Goal: Task Accomplishment & Management: Use online tool/utility

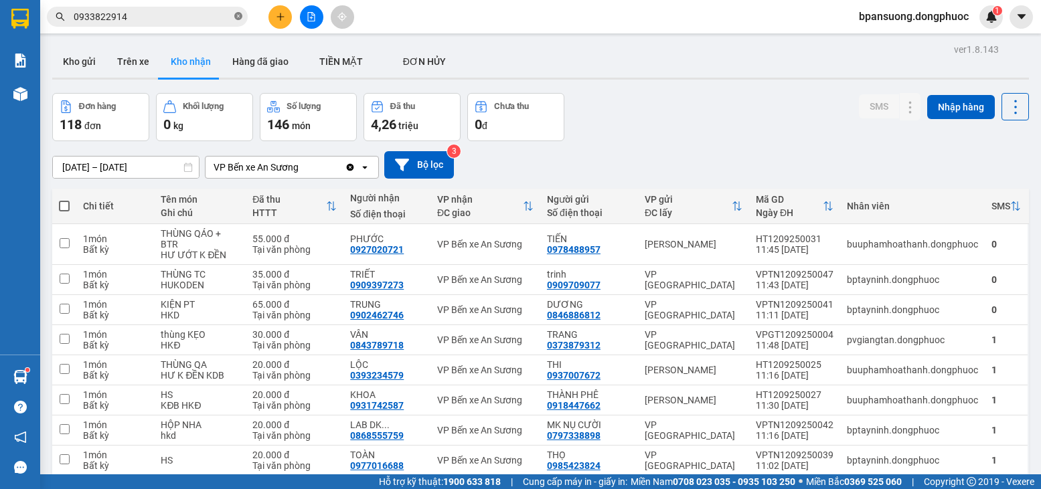
click at [238, 17] on icon "close-circle" at bounding box center [238, 16] width 8 height 8
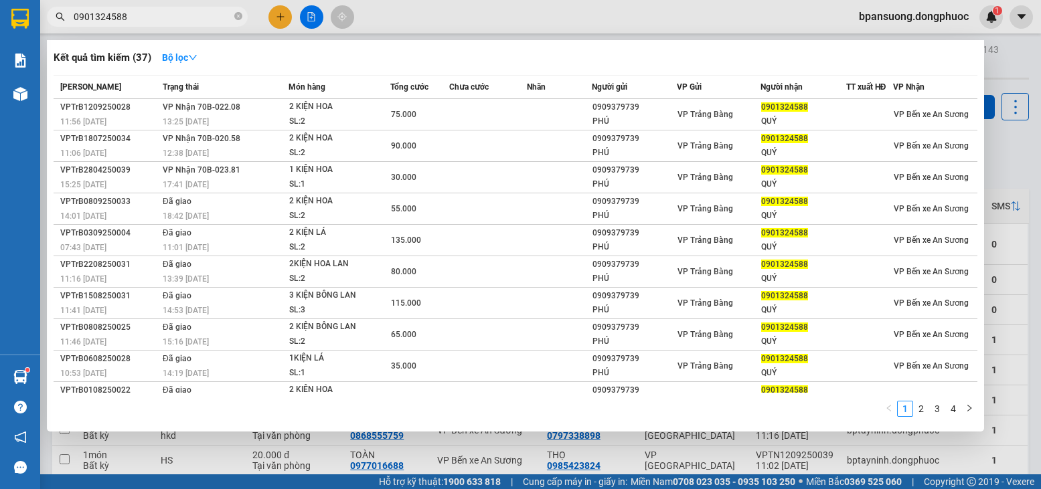
type input "0901324588"
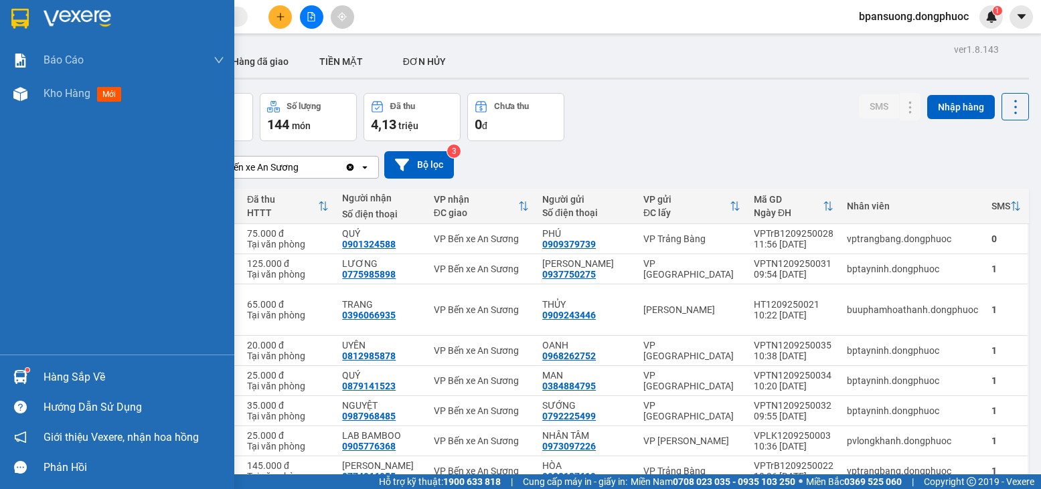
click at [9, 379] on div at bounding box center [20, 376] width 23 height 23
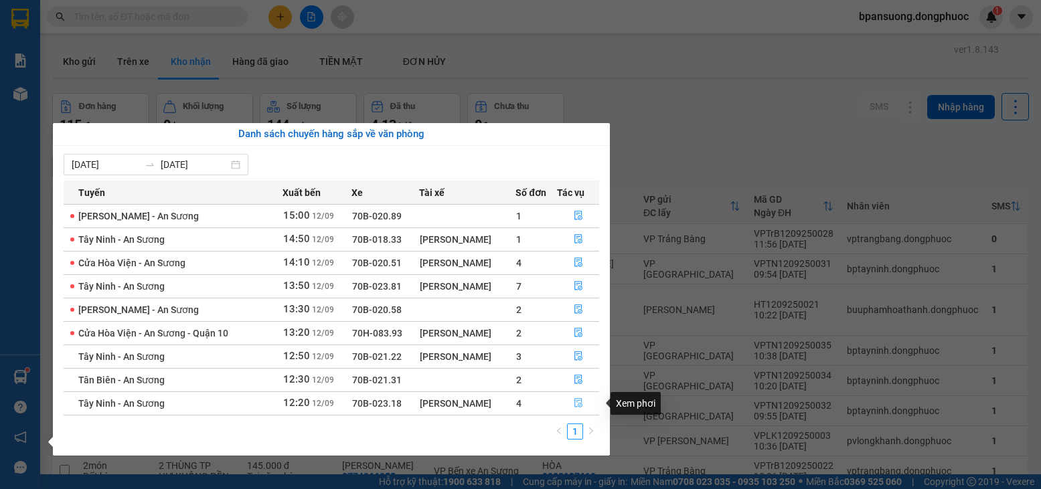
click at [577, 403] on icon "file-done" at bounding box center [577, 402] width 9 height 9
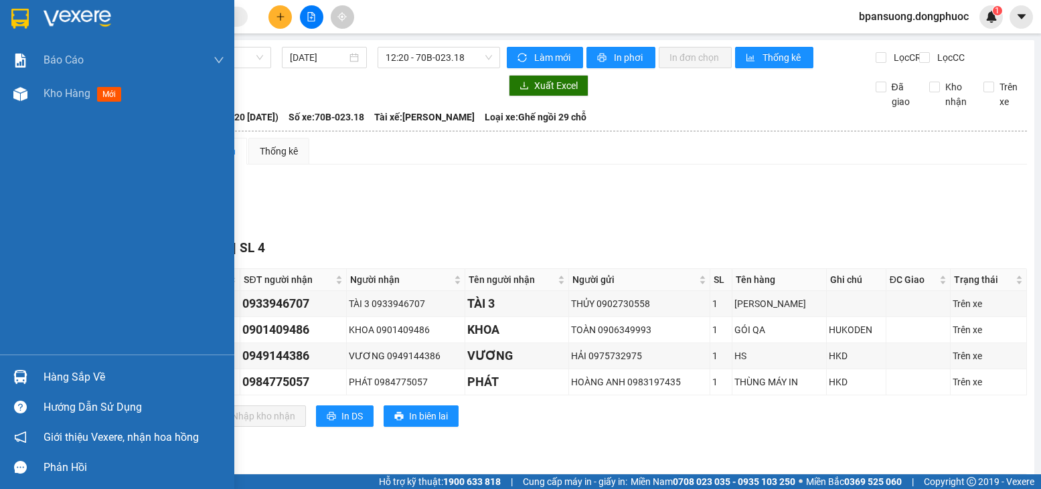
click at [68, 373] on div "Hàng sắp về" at bounding box center [133, 377] width 181 height 20
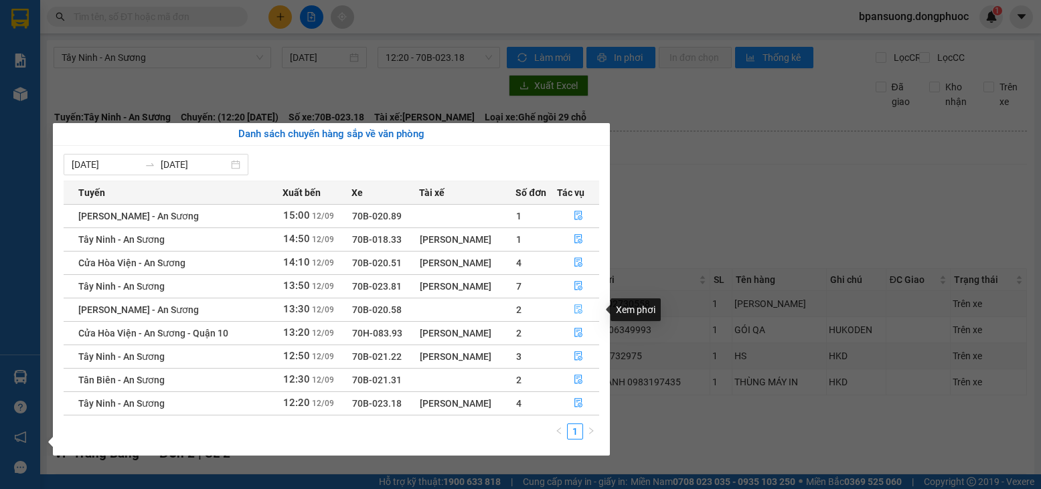
click at [580, 311] on icon "file-done" at bounding box center [577, 308] width 9 height 9
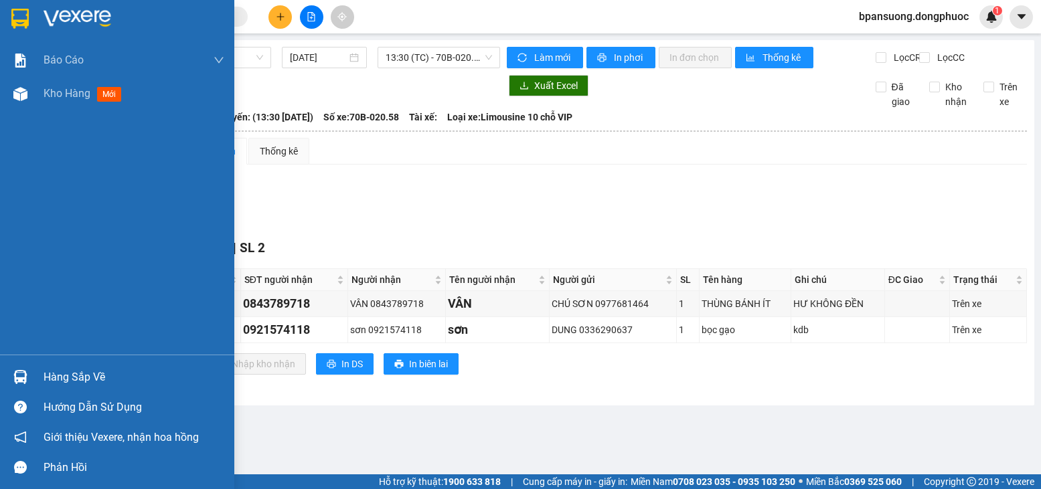
click at [66, 370] on button "[PERSON_NAME] sắp xếp" at bounding box center [125, 363] width 142 height 21
click at [24, 371] on div at bounding box center [20, 376] width 23 height 23
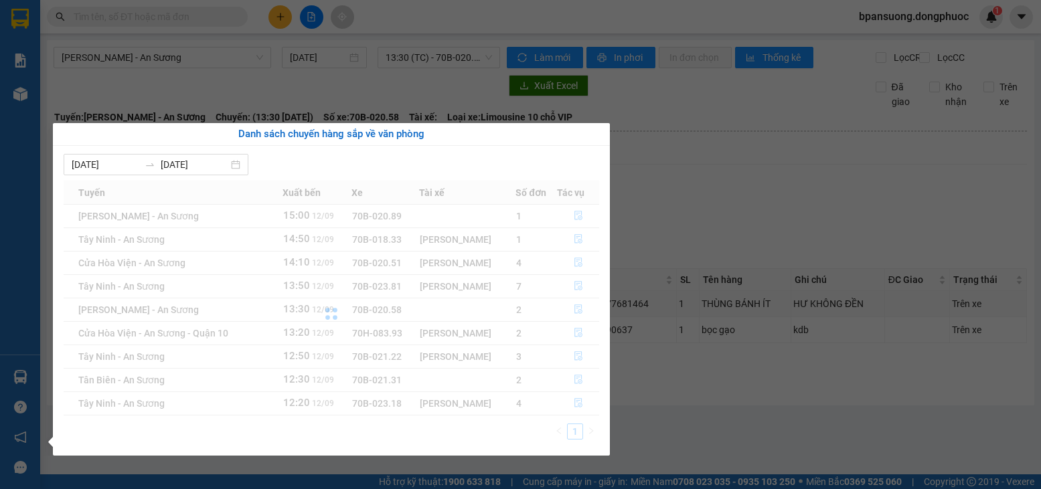
click at [205, 78] on section "Kết quả tìm kiếm ( 0 ) Bộ lọc No Data bpansuong.dongphuoc 1 Báo cáo Mẫu 1: Báo …" at bounding box center [520, 244] width 1041 height 489
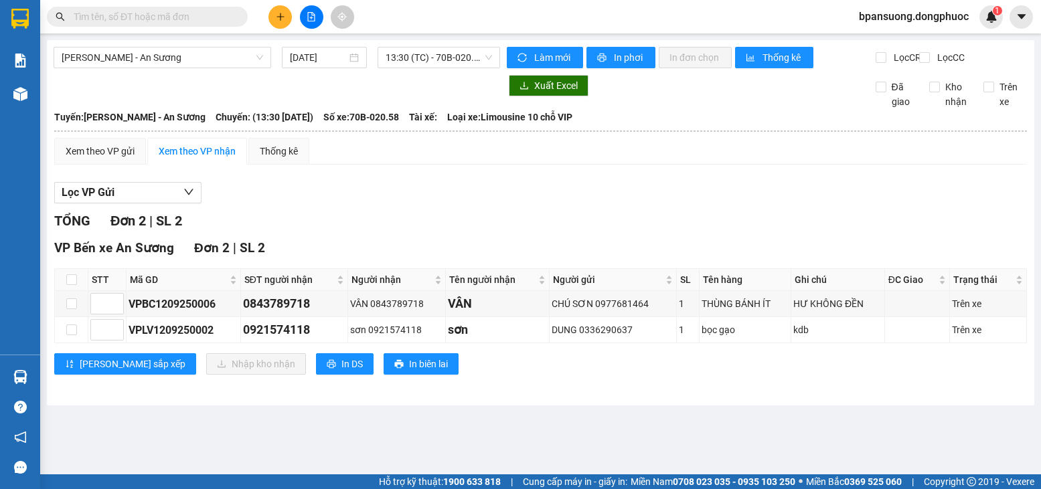
click at [203, 19] on input "text" at bounding box center [153, 16] width 158 height 15
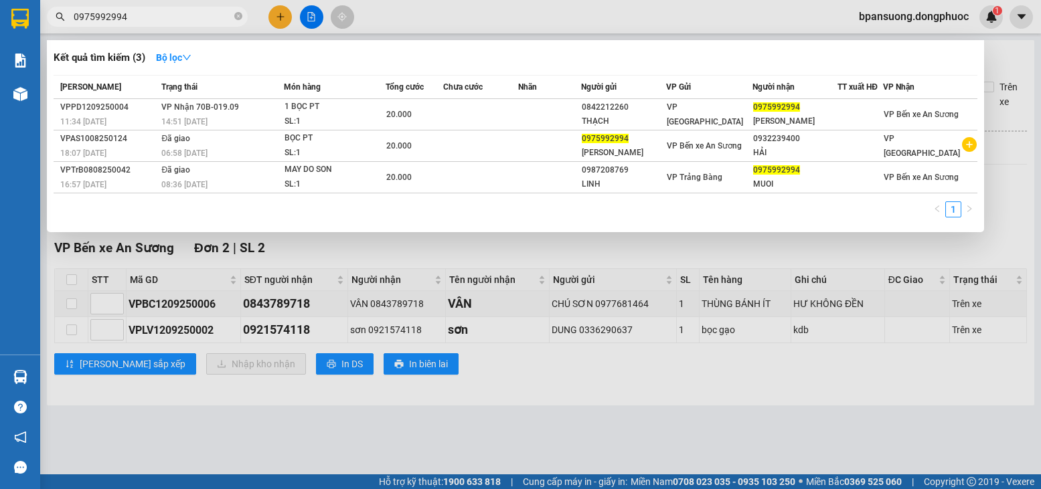
type input "0975992994"
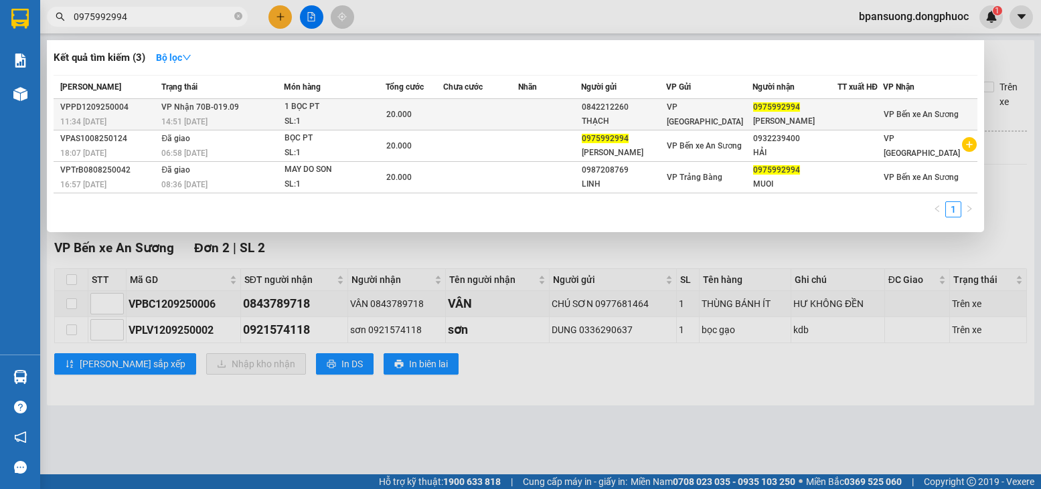
click at [359, 108] on div "1 BỌC PT" at bounding box center [334, 107] width 100 height 15
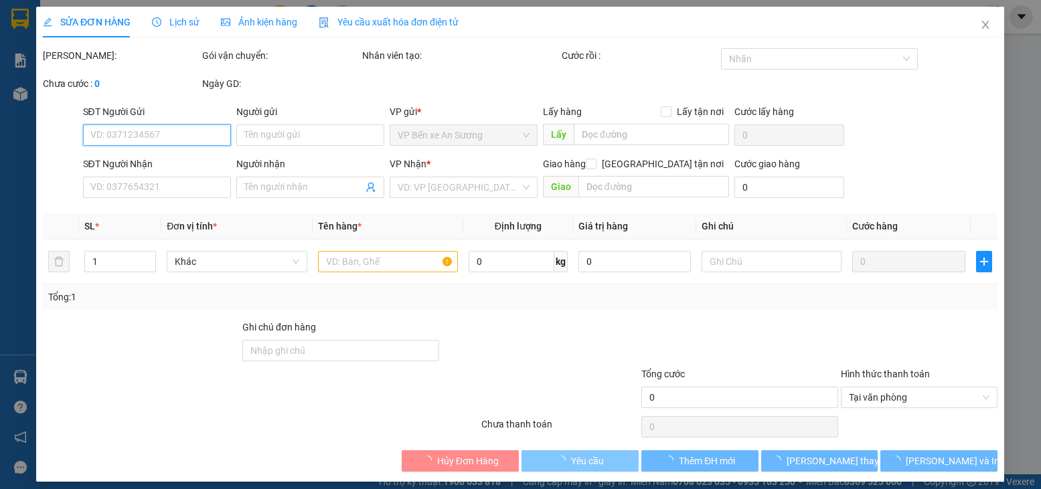
scroll to position [8, 0]
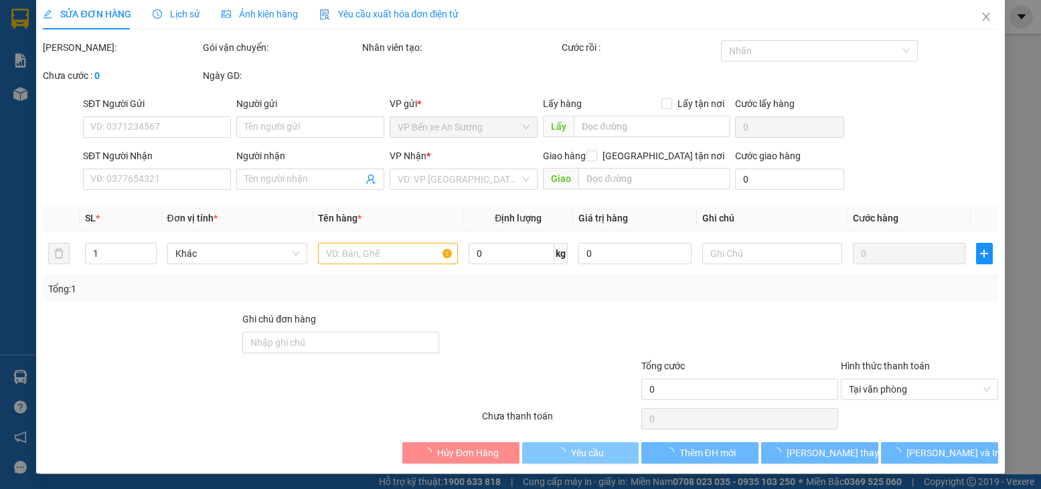
type input "0842212260"
type input "THẠCH"
type input "0975992994"
type input "[PERSON_NAME]"
type input "20.000"
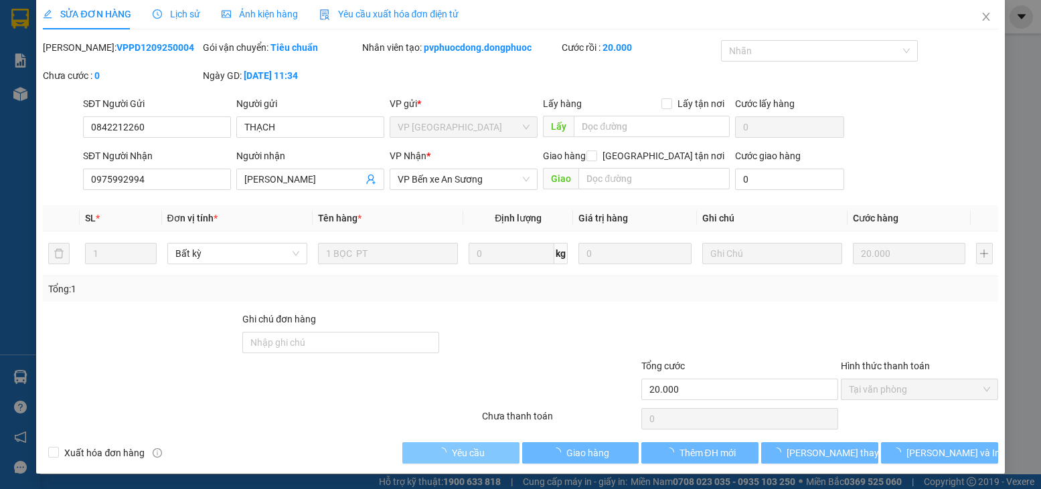
click at [577, 453] on span "Giao hàng" at bounding box center [587, 453] width 43 height 15
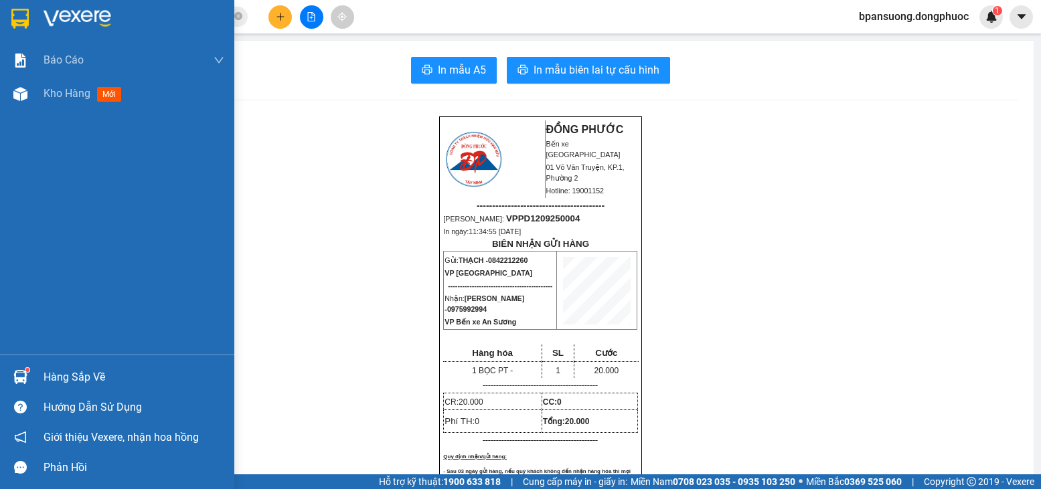
click at [64, 375] on div "Hàng sắp về" at bounding box center [133, 377] width 181 height 20
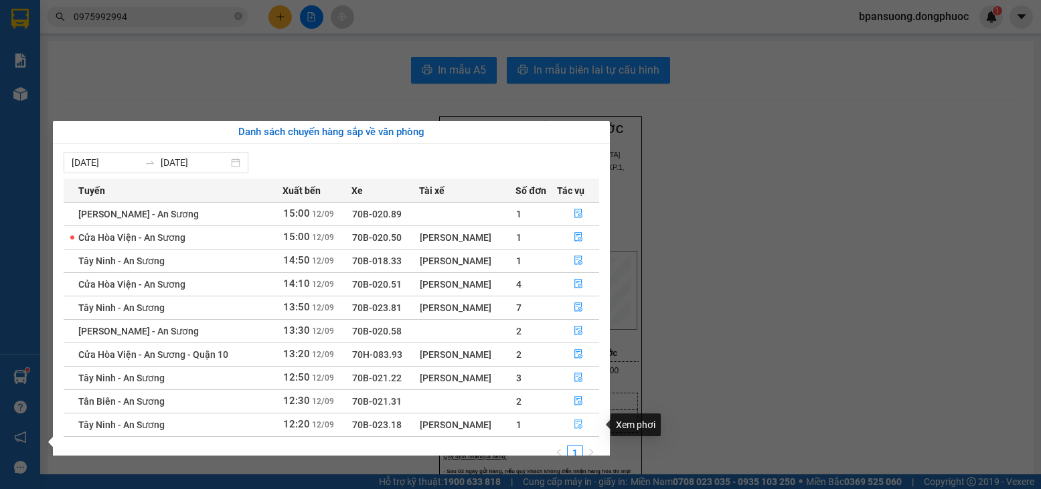
click at [576, 424] on icon "file-done" at bounding box center [578, 424] width 8 height 9
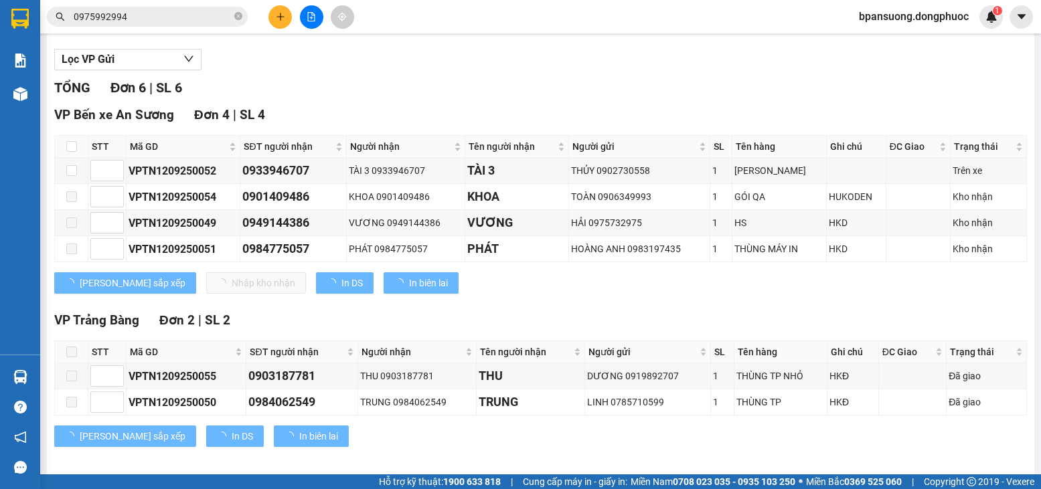
scroll to position [134, 0]
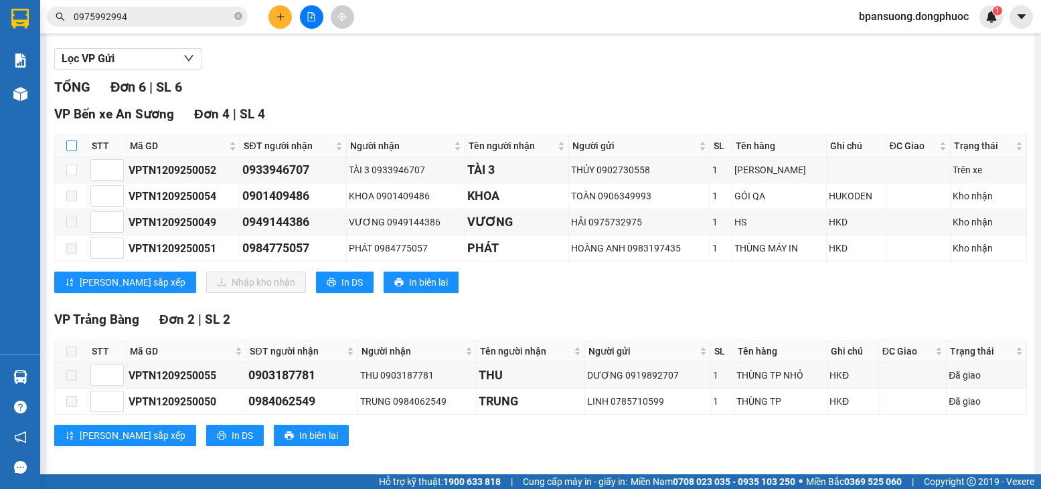
click at [72, 151] on input "checkbox" at bounding box center [71, 146] width 11 height 11
checkbox input "true"
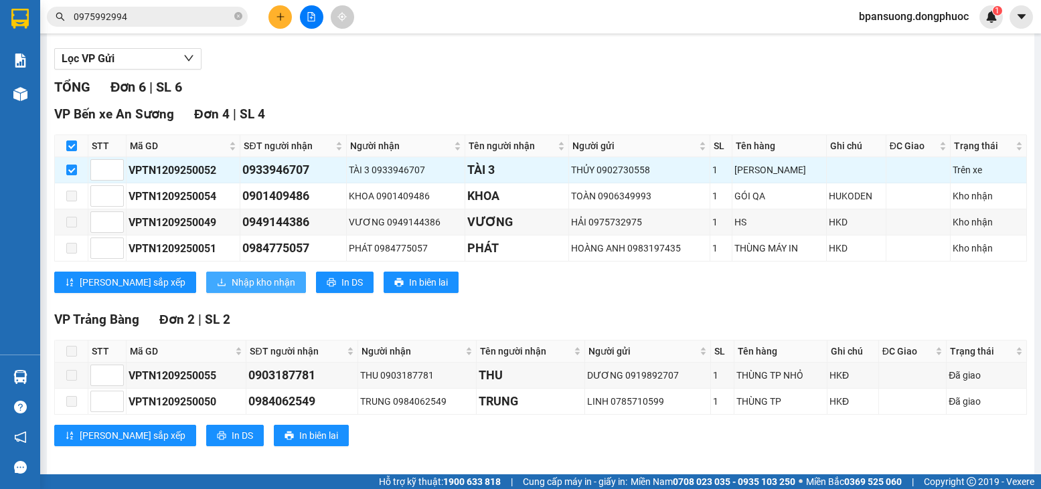
click at [232, 289] on span "Nhập kho nhận" at bounding box center [264, 282] width 64 height 15
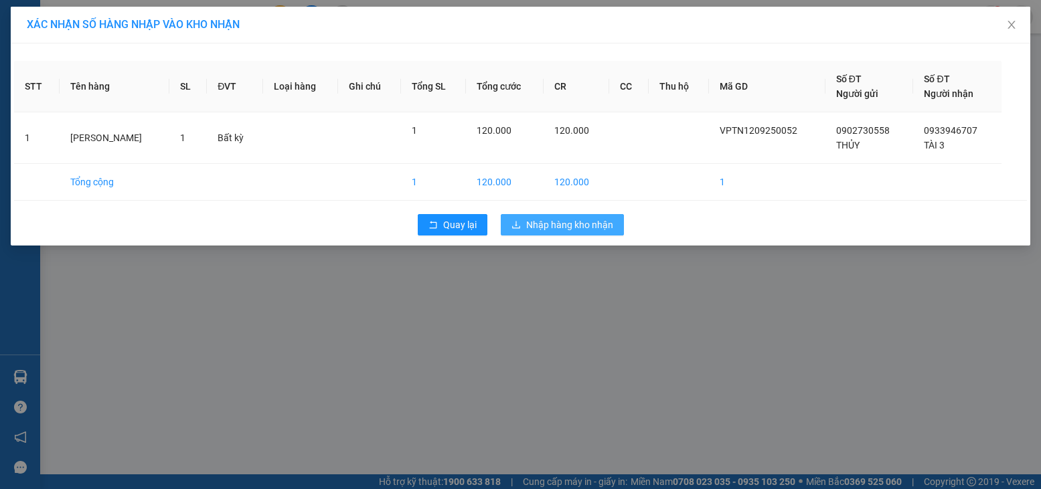
click at [576, 224] on span "Nhập hàng kho nhận" at bounding box center [569, 224] width 87 height 15
